Goal: Check status: Check status

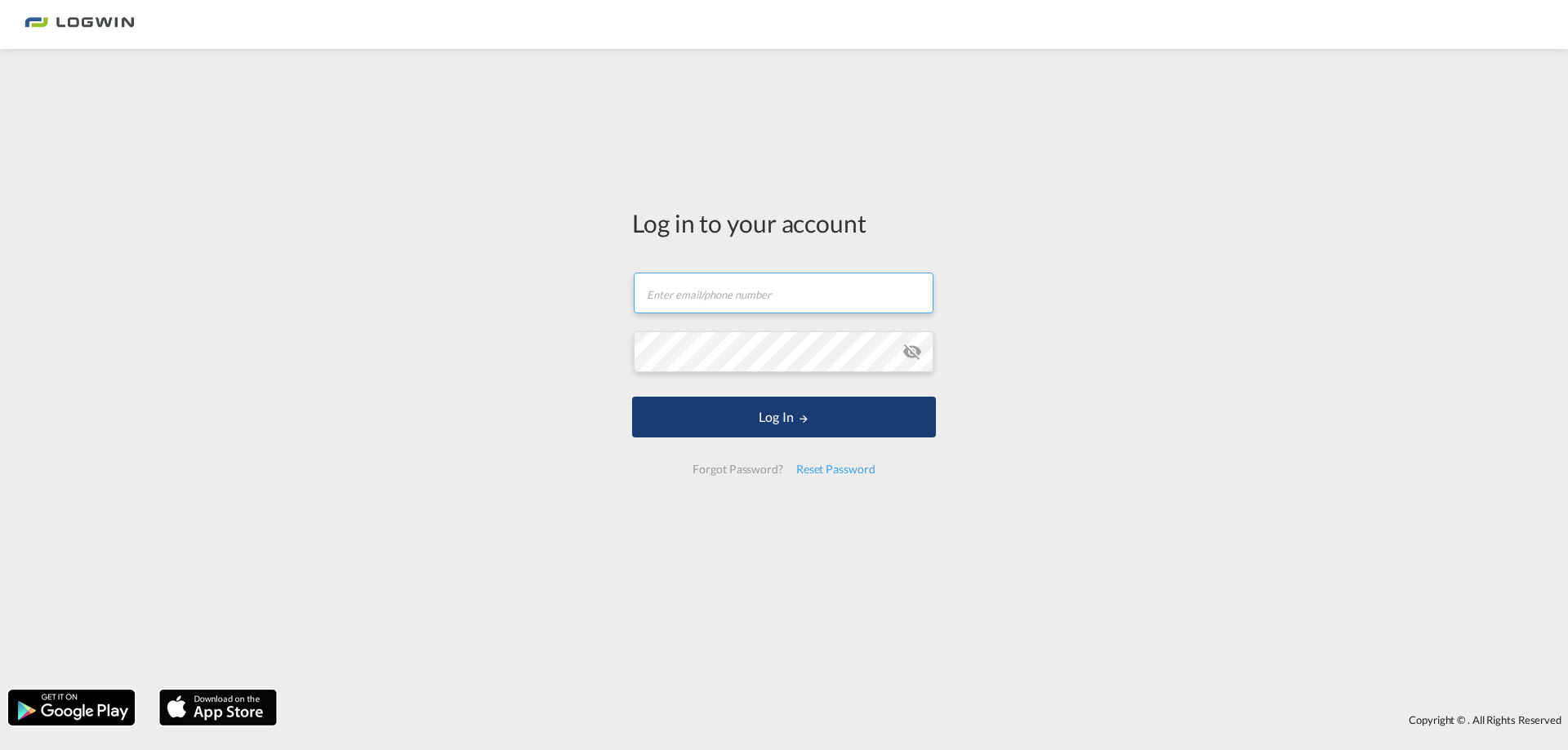
type input "[EMAIL_ADDRESS][PERSON_NAME][DOMAIN_NAME]"
click at [852, 431] on button "Log In" at bounding box center [783, 417] width 304 height 41
